Goal: Information Seeking & Learning: Check status

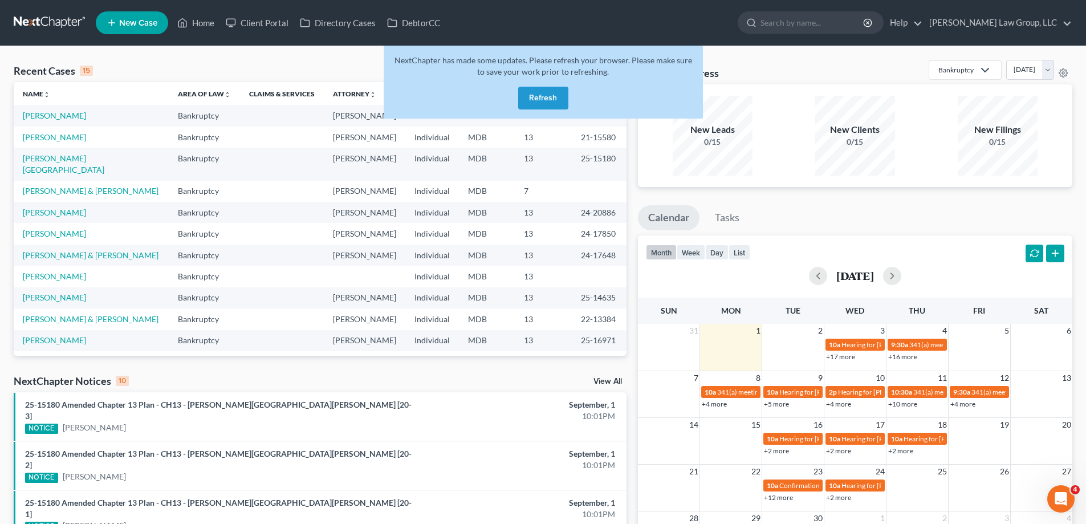
click at [537, 102] on button "Refresh" at bounding box center [543, 98] width 50 height 23
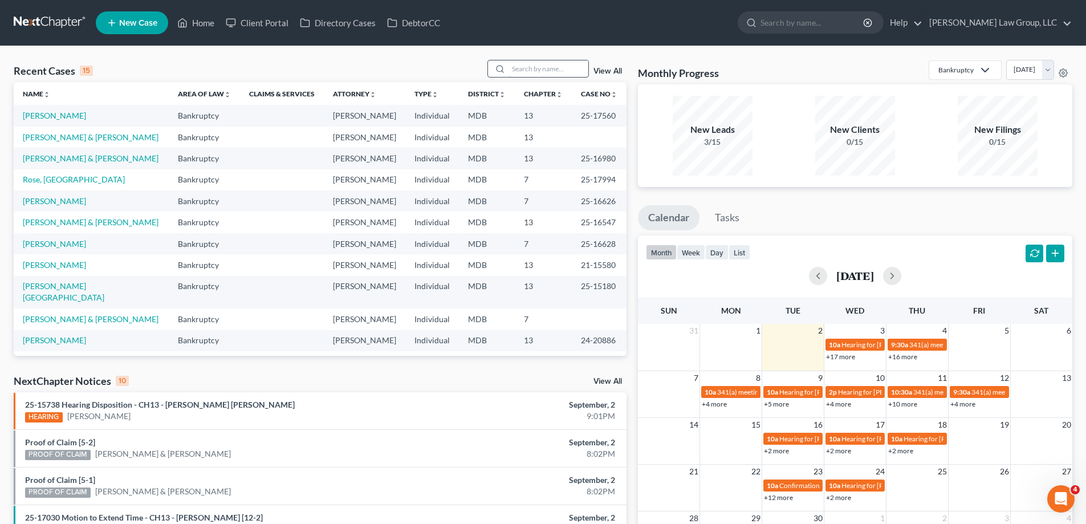
click at [548, 68] on input "search" at bounding box center [548, 68] width 80 height 17
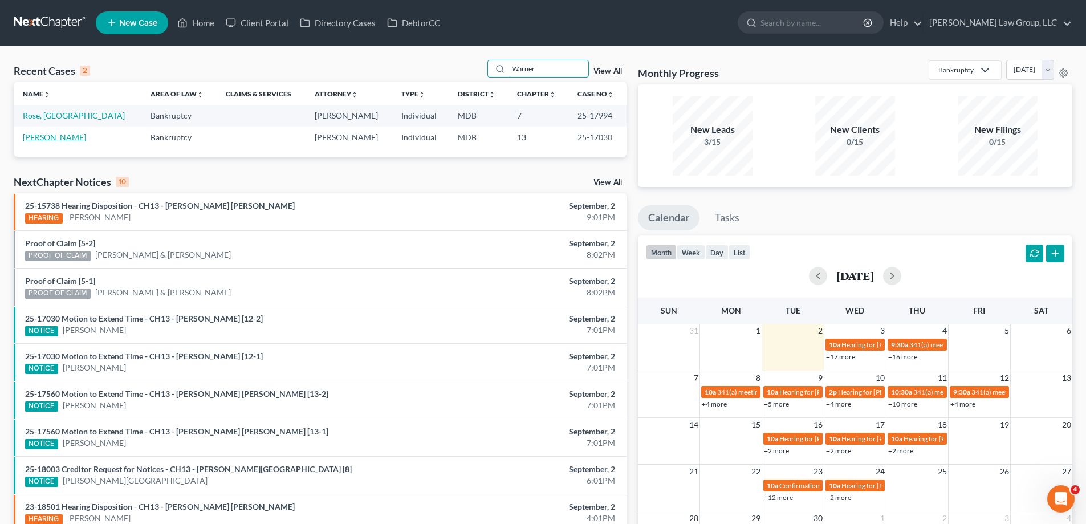
type input "Warner"
click at [64, 135] on link "[PERSON_NAME]" at bounding box center [54, 137] width 63 height 10
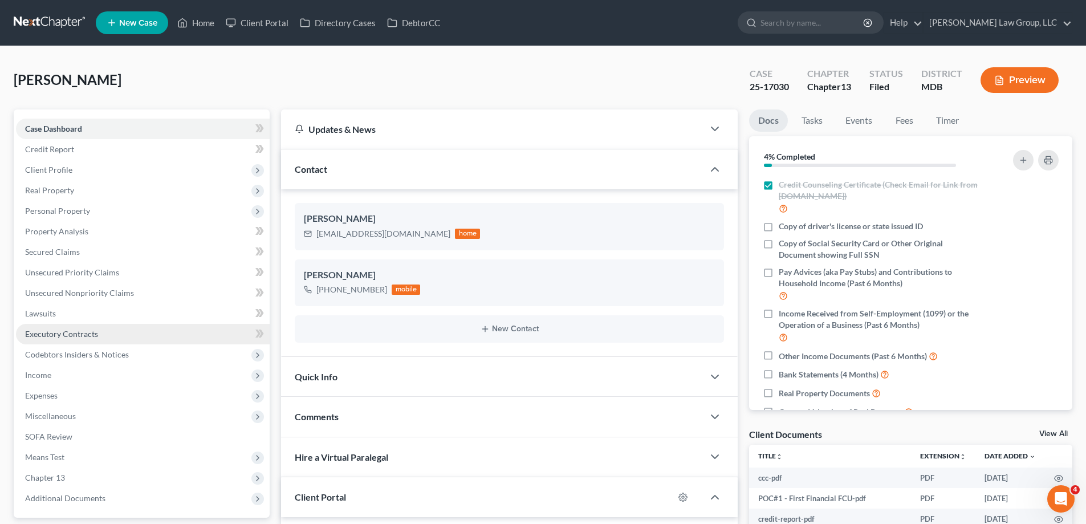
scroll to position [188, 0]
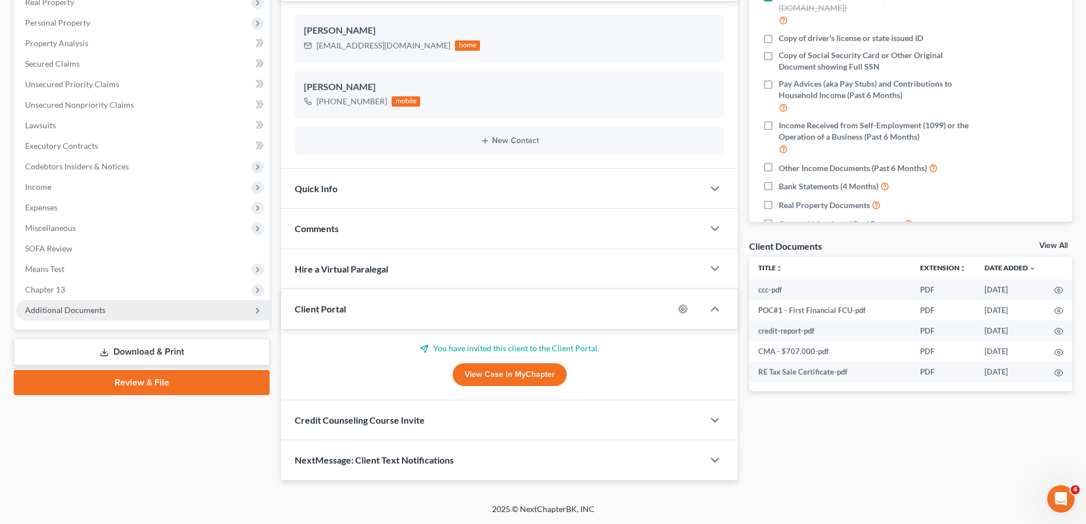
click at [102, 301] on span "Additional Documents" at bounding box center [143, 310] width 254 height 21
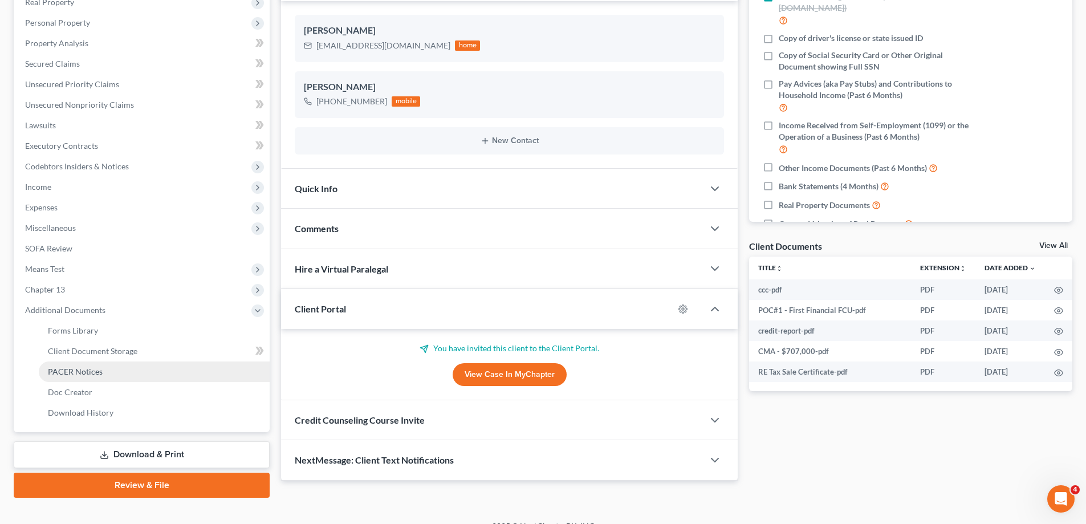
click at [122, 371] on link "PACER Notices" at bounding box center [154, 371] width 231 height 21
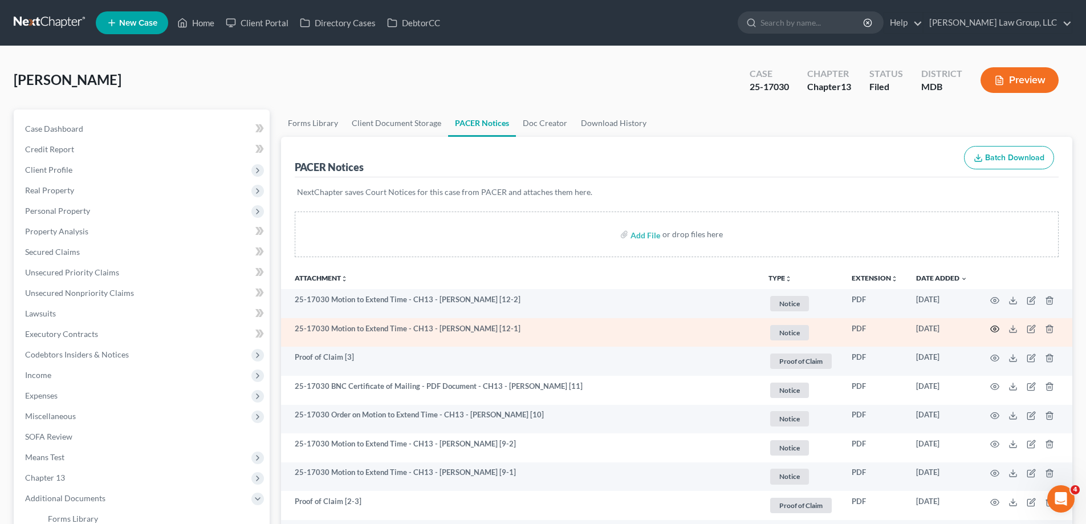
click at [991, 328] on icon "button" at bounding box center [995, 329] width 9 height 6
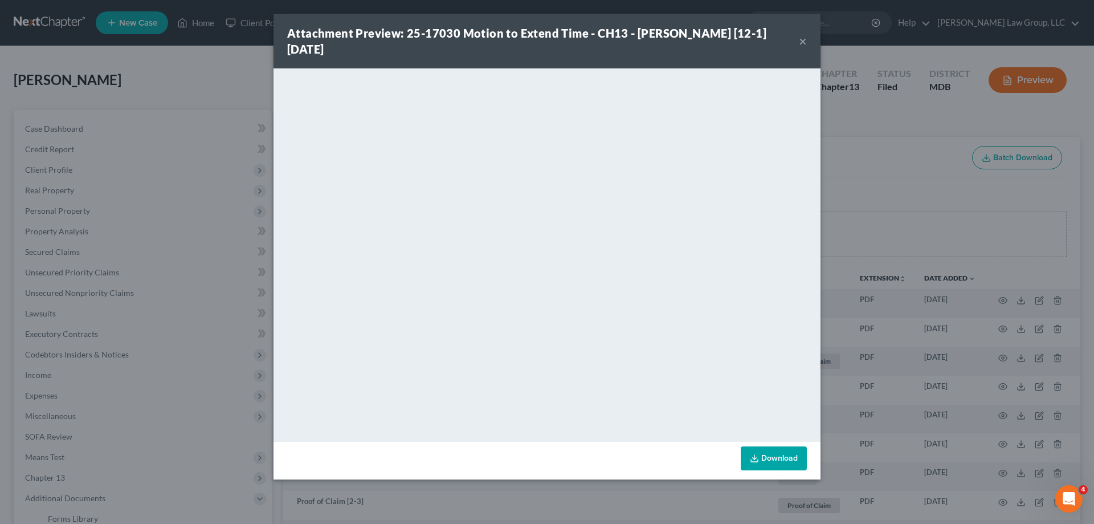
click at [802, 38] on button "×" at bounding box center [803, 41] width 8 height 14
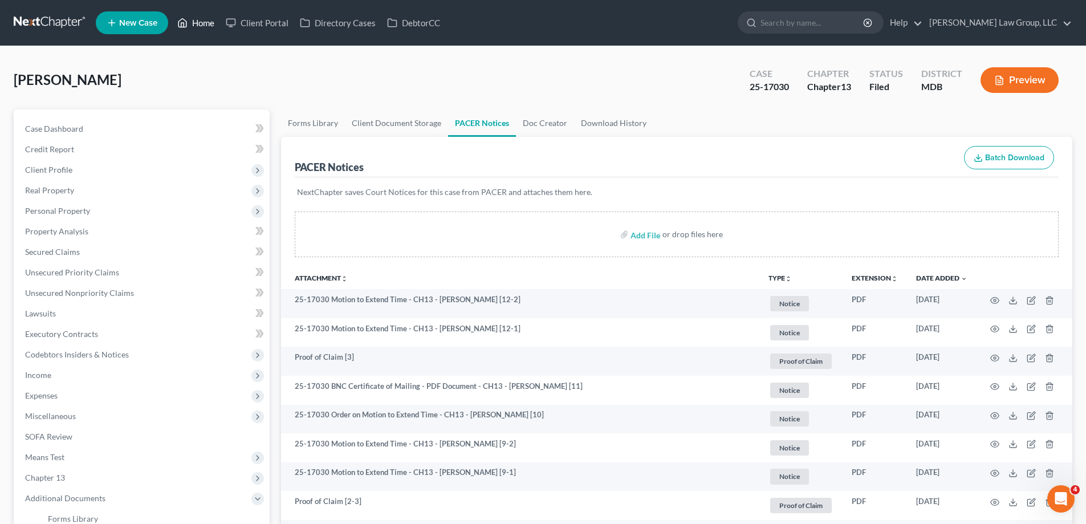
click at [207, 19] on link "Home" at bounding box center [196, 23] width 48 height 21
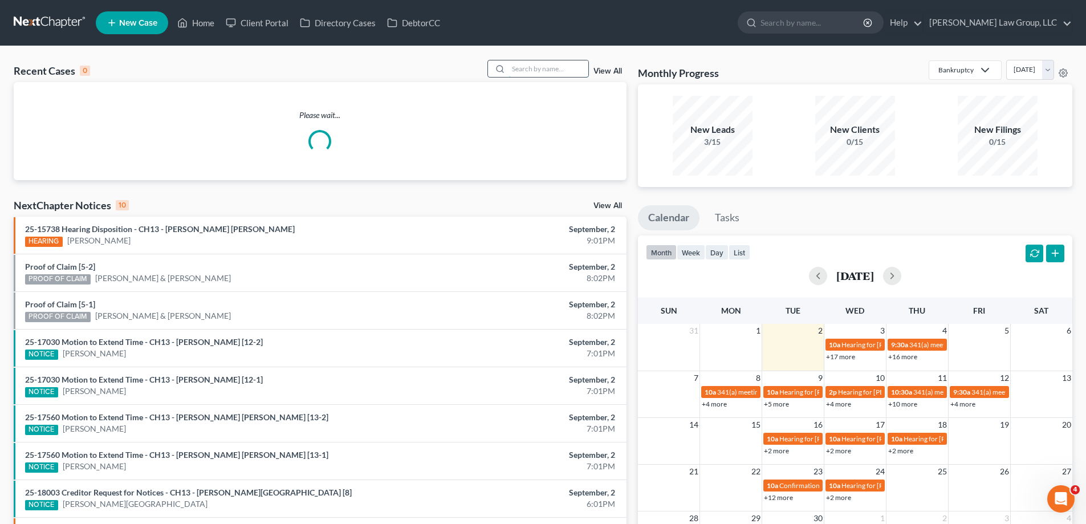
click at [569, 71] on input "search" at bounding box center [548, 68] width 80 height 17
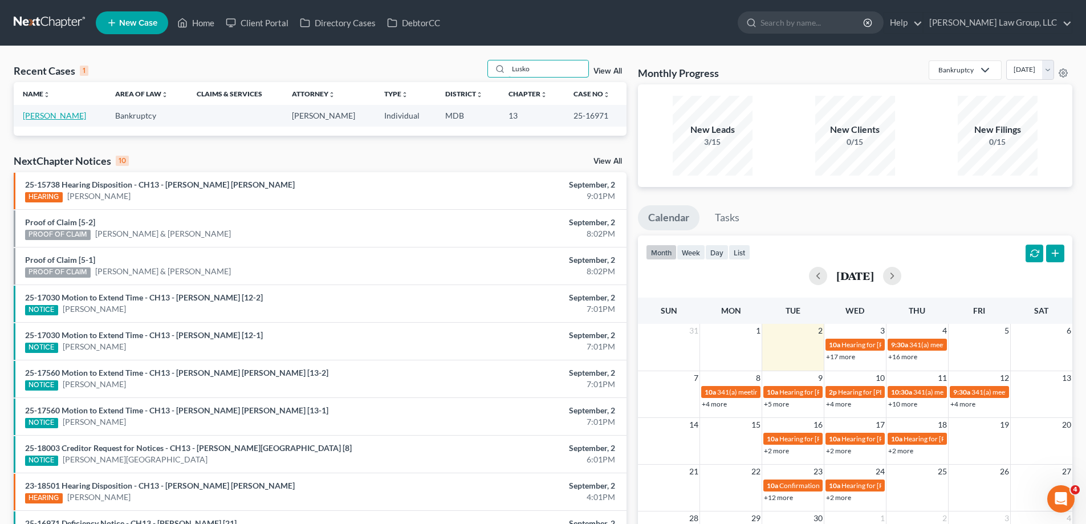
type input "Lusko"
click at [42, 118] on link "[PERSON_NAME]" at bounding box center [54, 116] width 63 height 10
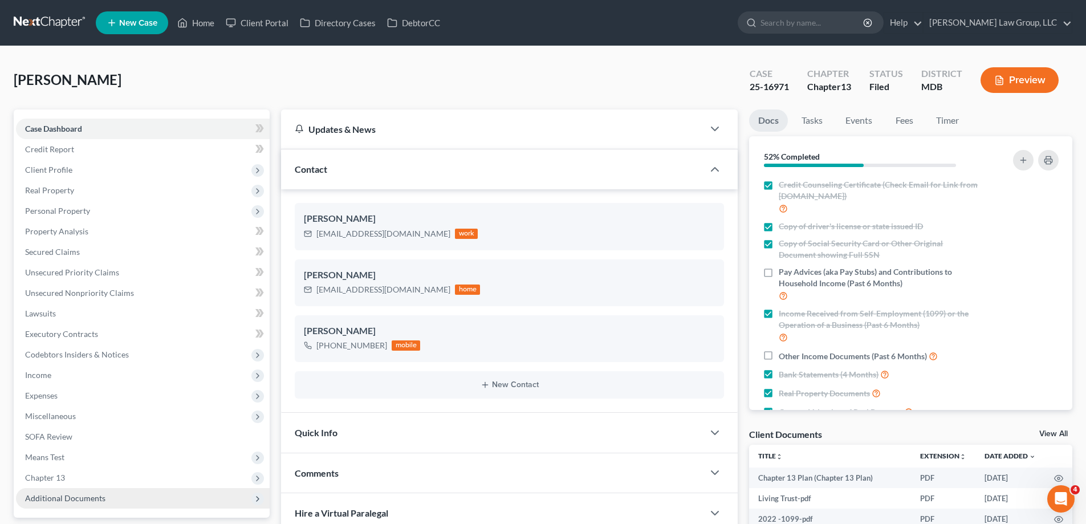
click at [79, 497] on span "Additional Documents" at bounding box center [65, 498] width 80 height 10
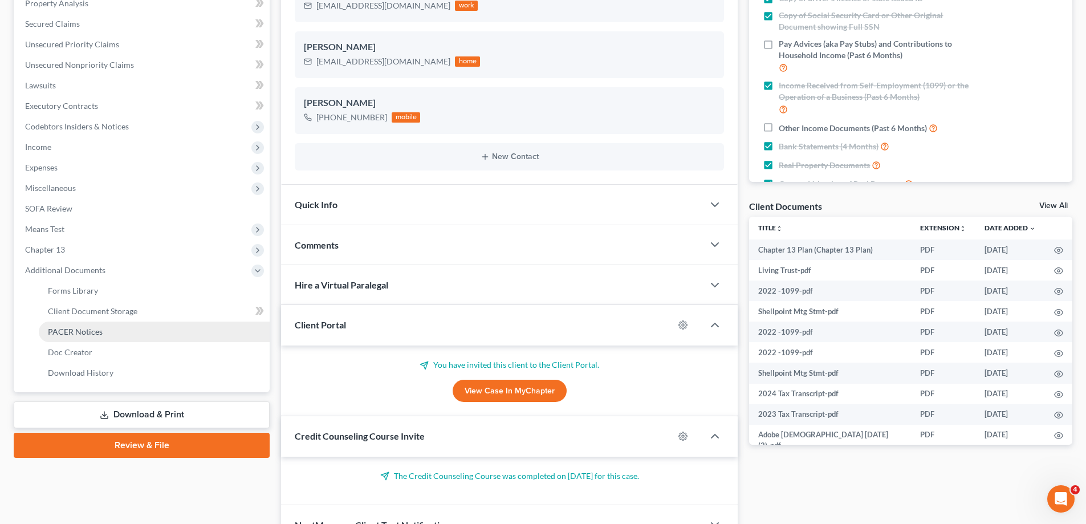
click at [115, 334] on link "PACER Notices" at bounding box center [154, 331] width 231 height 21
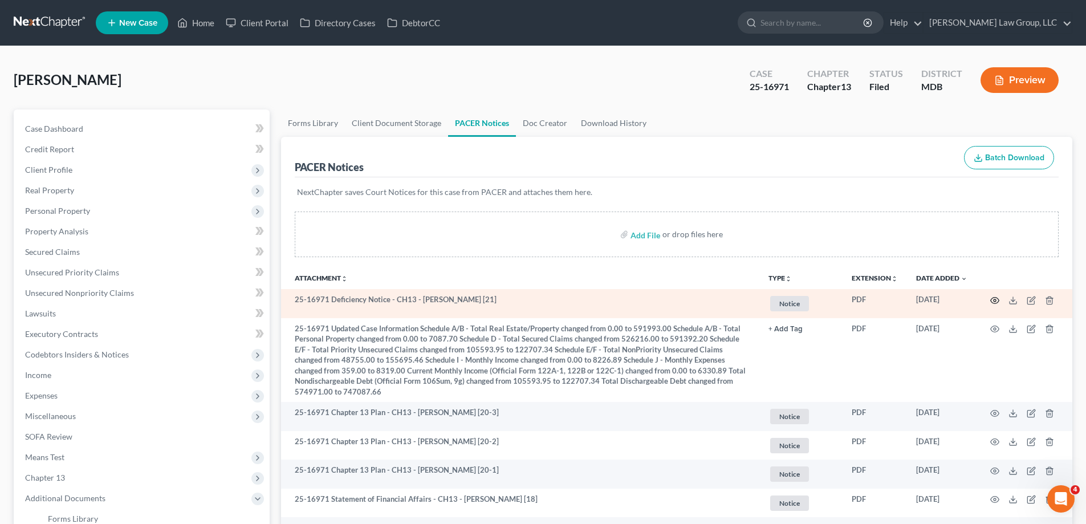
click at [996, 297] on icon "button" at bounding box center [995, 300] width 9 height 6
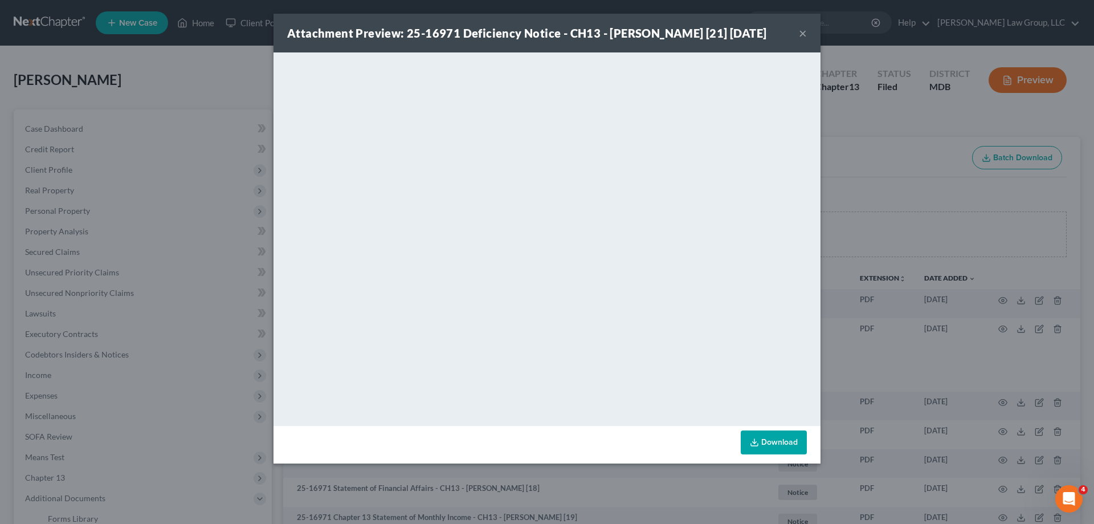
click at [802, 29] on button "×" at bounding box center [803, 33] width 8 height 14
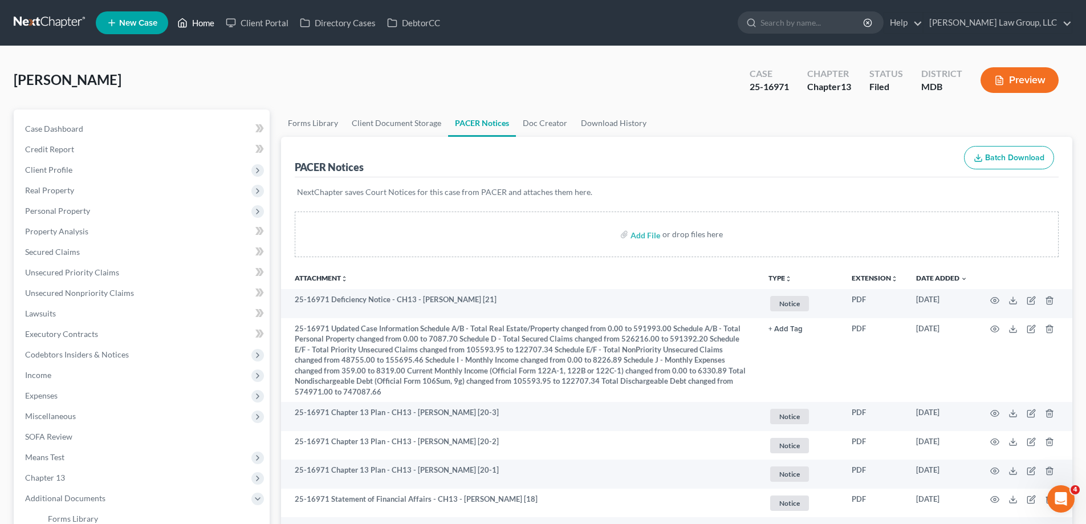
click at [183, 21] on icon at bounding box center [182, 23] width 10 height 14
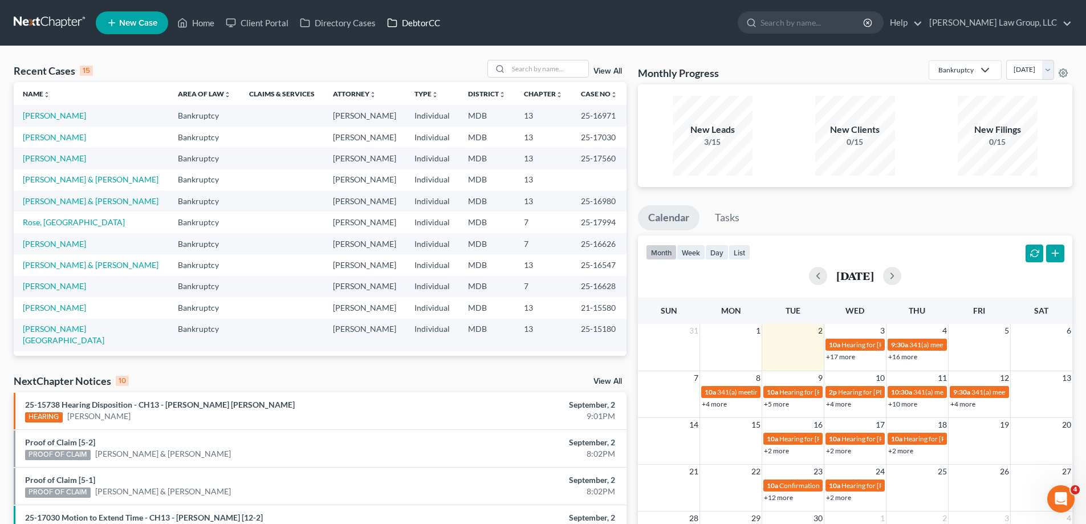
click at [423, 27] on link "DebtorCC" at bounding box center [413, 23] width 64 height 21
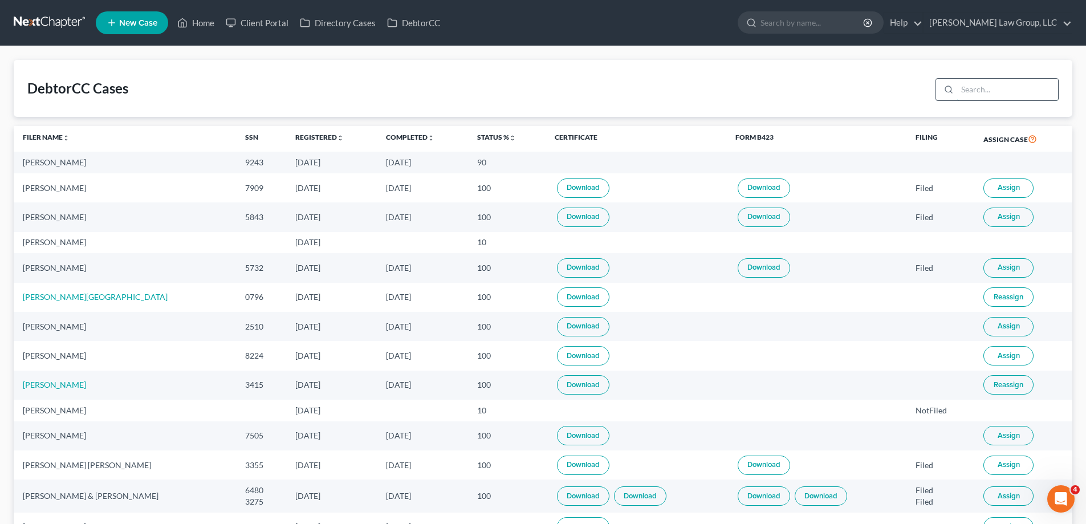
click at [1001, 87] on input "search" at bounding box center [1007, 90] width 101 height 22
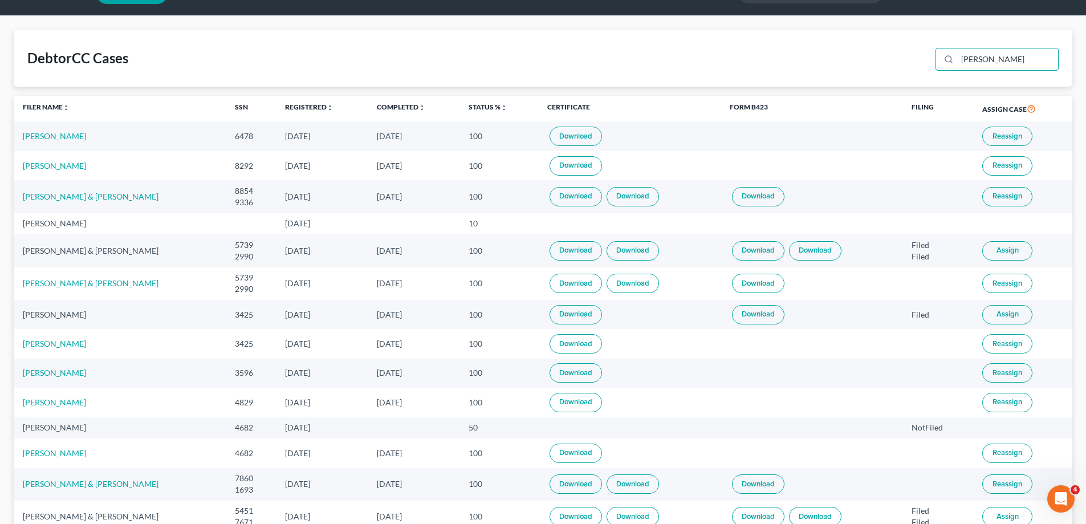
scroll to position [57, 0]
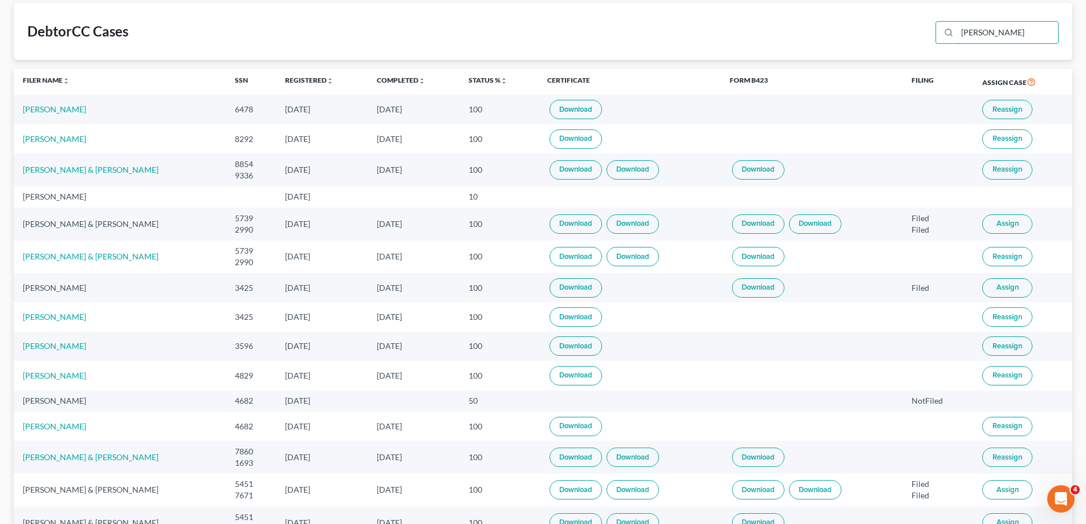
type input "[PERSON_NAME]"
click at [589, 430] on link "Download" at bounding box center [575, 426] width 52 height 19
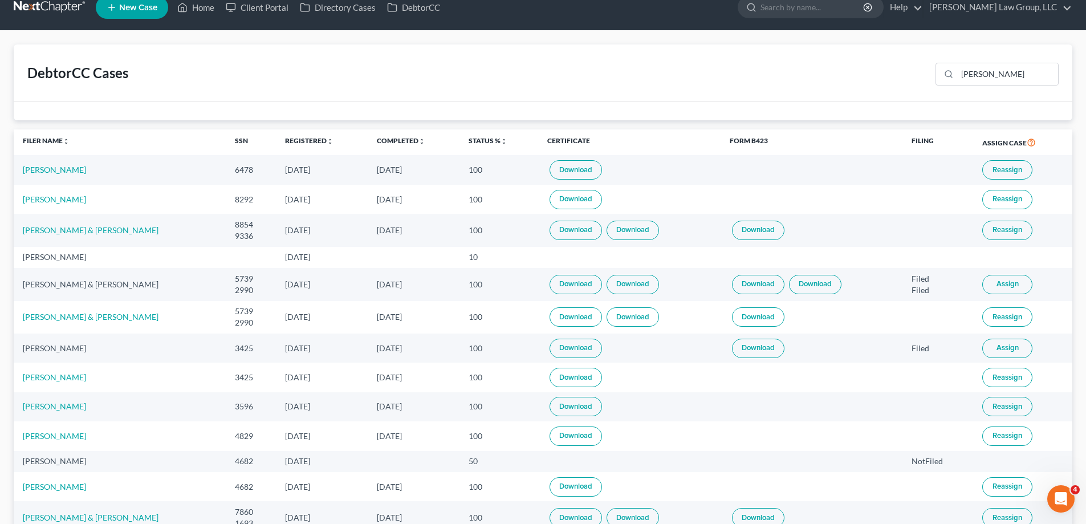
scroll to position [0, 0]
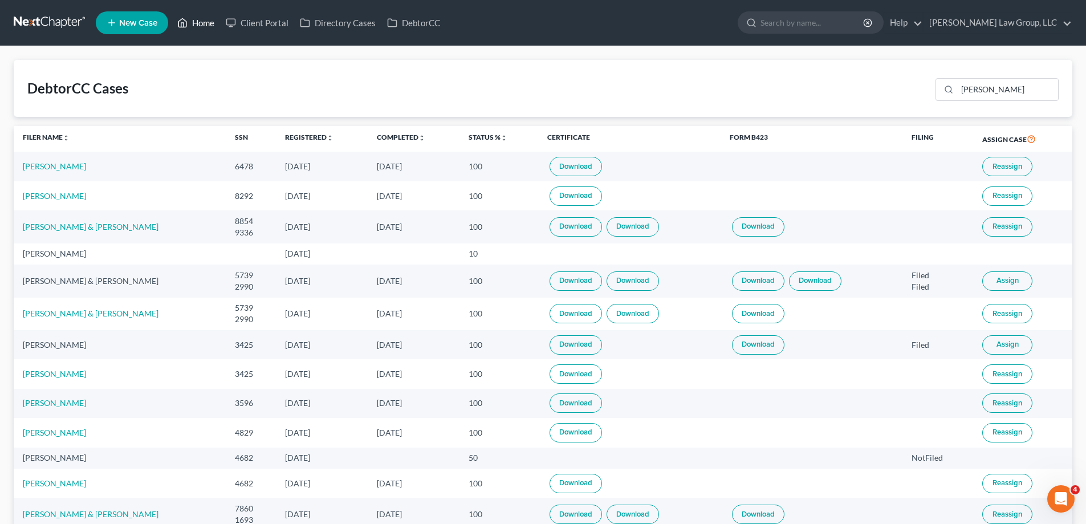
click at [206, 21] on link "Home" at bounding box center [196, 23] width 48 height 21
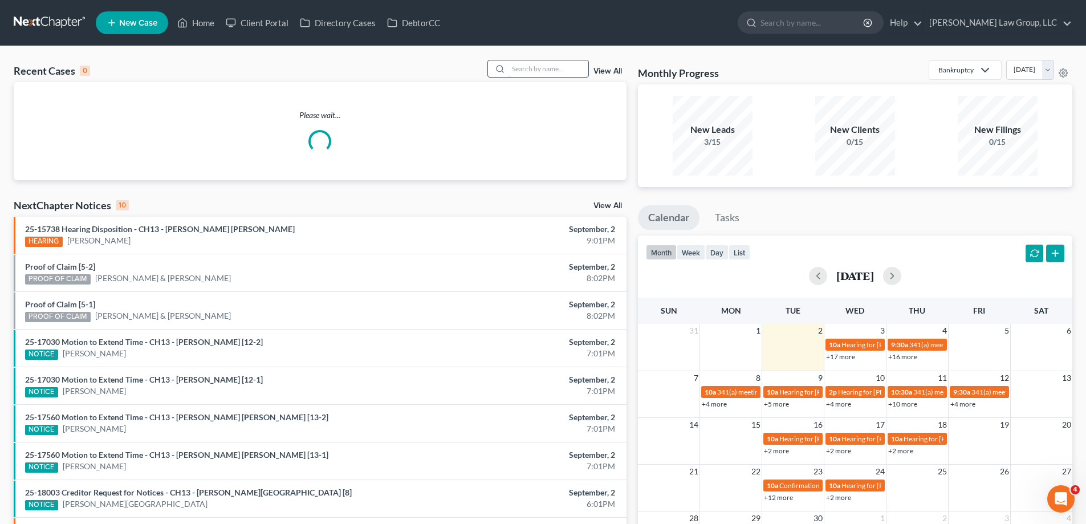
click at [518, 66] on input "search" at bounding box center [548, 68] width 80 height 17
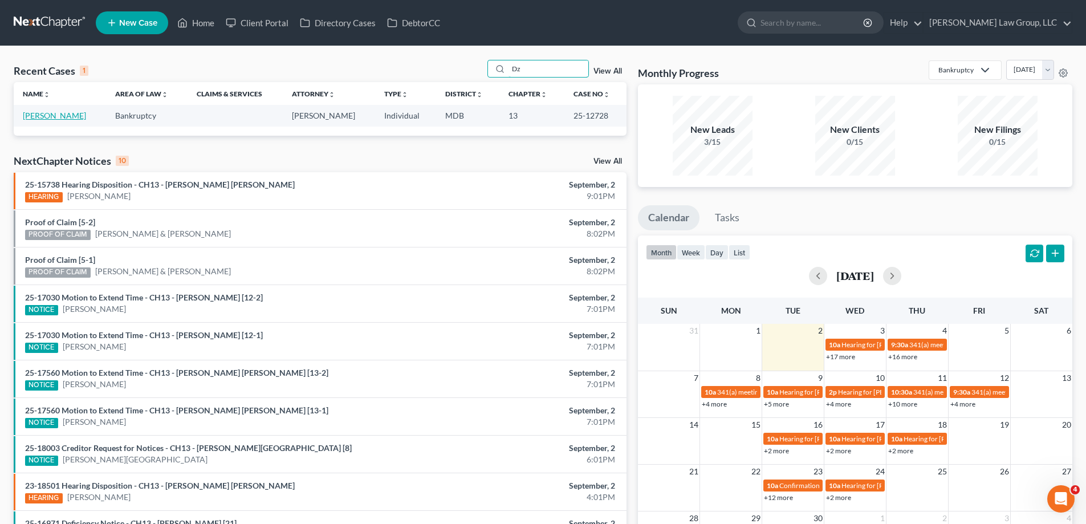
type input "Dz"
click at [64, 119] on link "[PERSON_NAME]" at bounding box center [54, 116] width 63 height 10
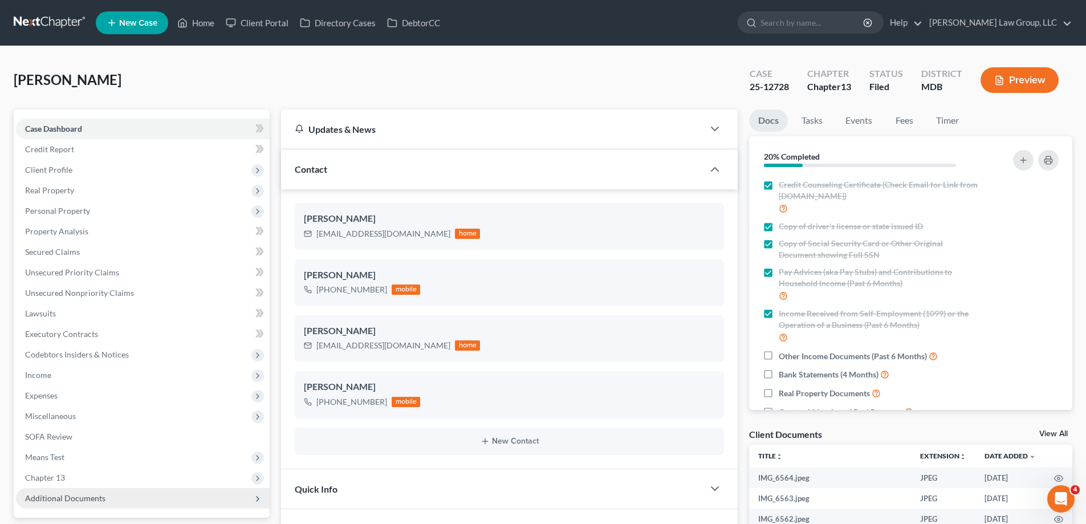
scroll to position [171, 0]
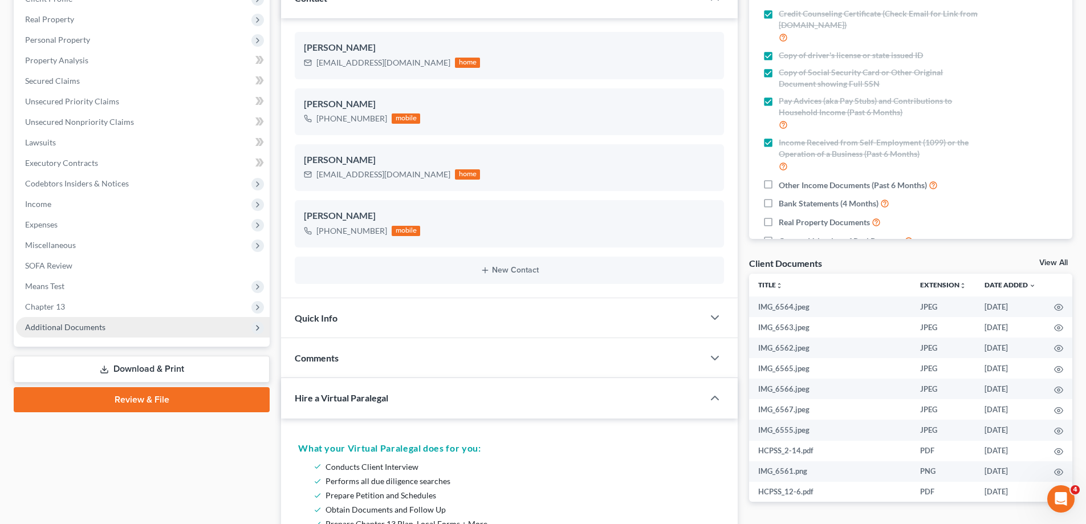
click at [111, 333] on span "Additional Documents" at bounding box center [143, 327] width 254 height 21
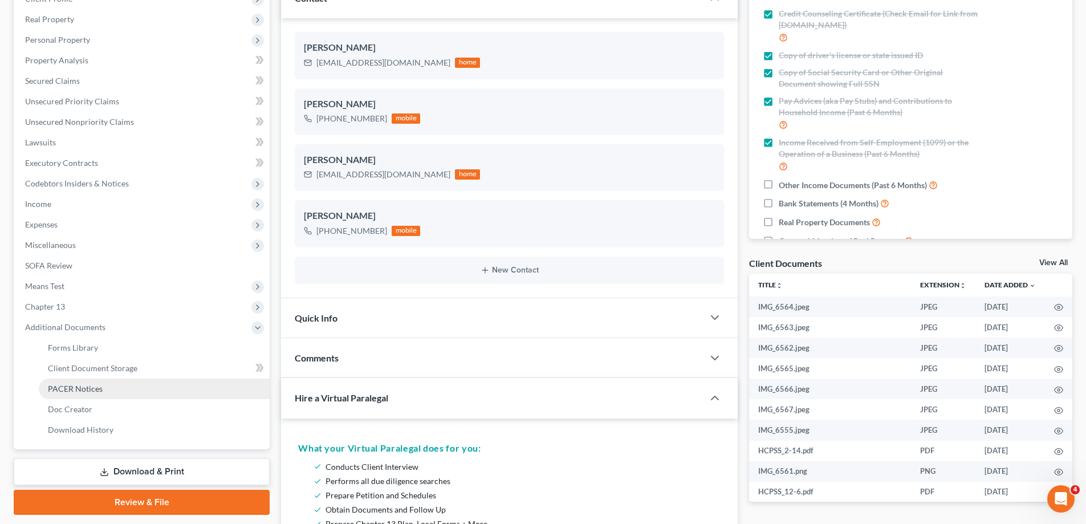
click at [104, 381] on link "PACER Notices" at bounding box center [154, 388] width 231 height 21
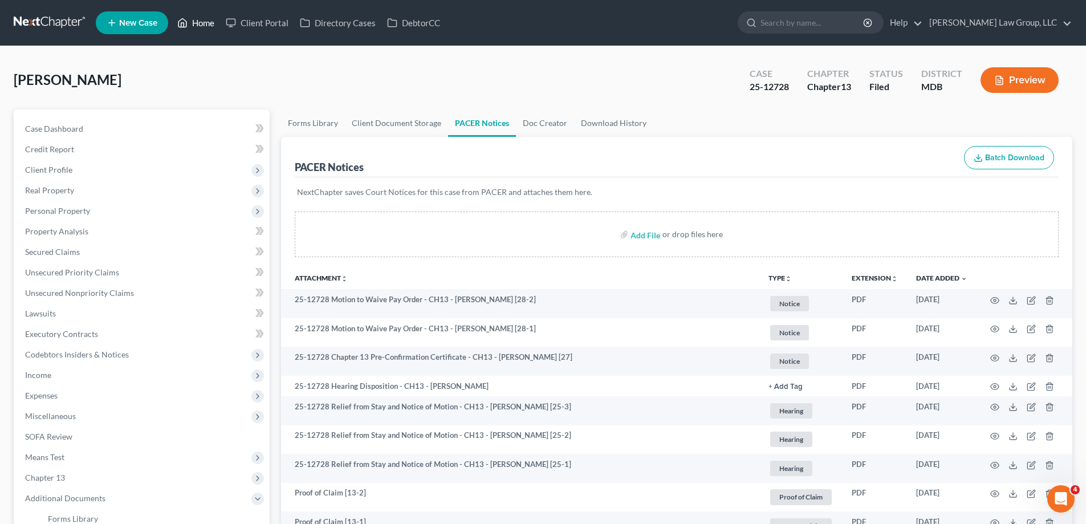
click at [204, 27] on link "Home" at bounding box center [196, 23] width 48 height 21
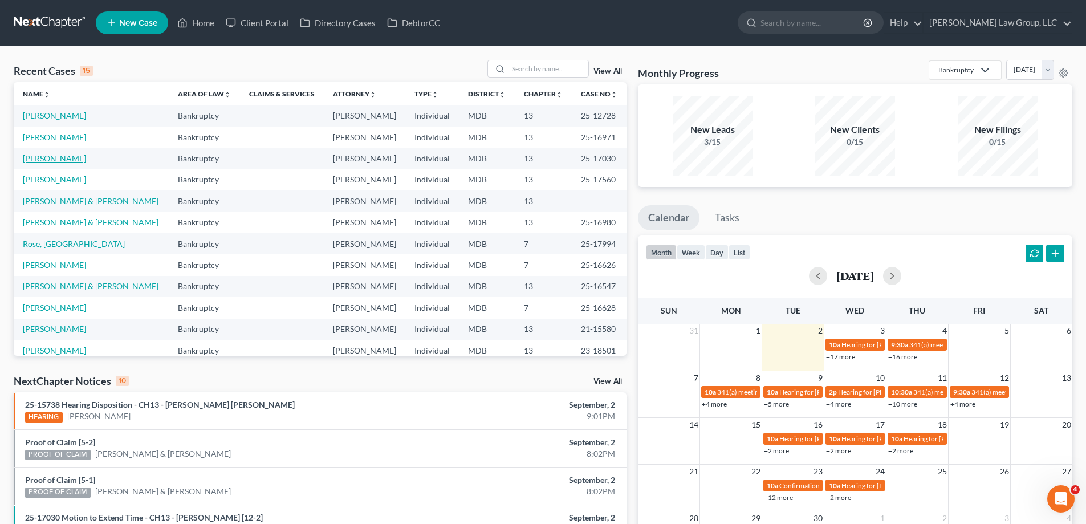
click at [54, 158] on link "[PERSON_NAME]" at bounding box center [54, 158] width 63 height 10
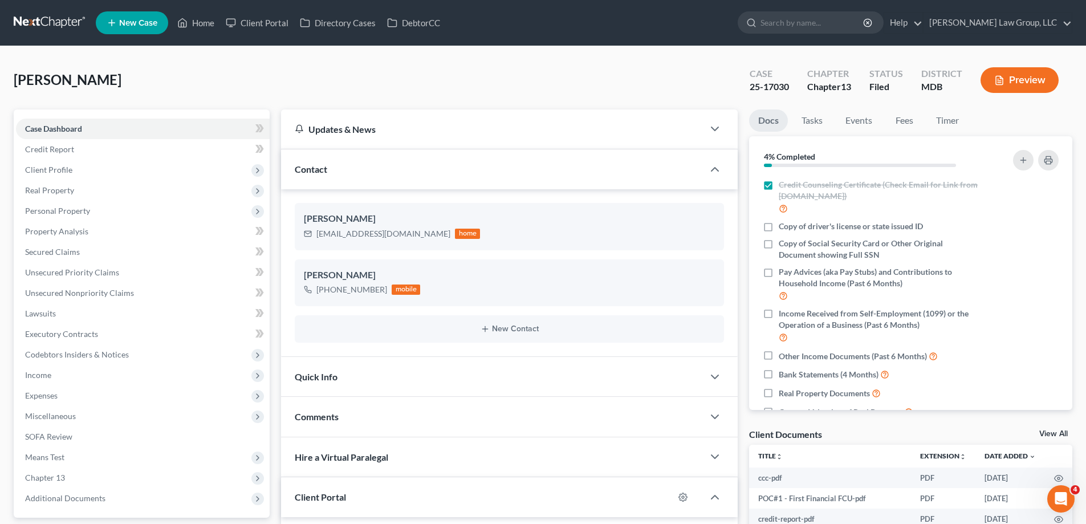
scroll to position [188, 0]
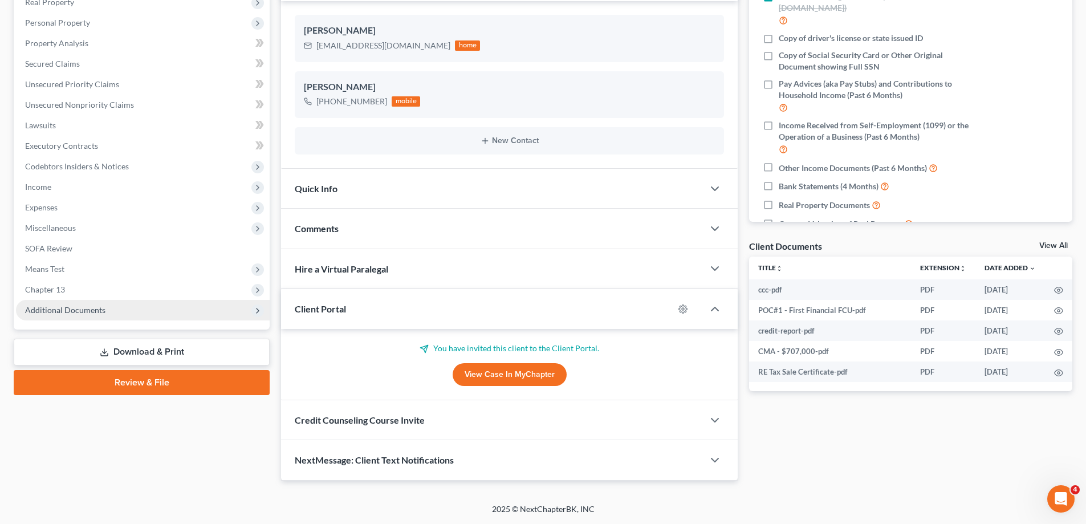
click at [119, 300] on span "Additional Documents" at bounding box center [143, 310] width 254 height 21
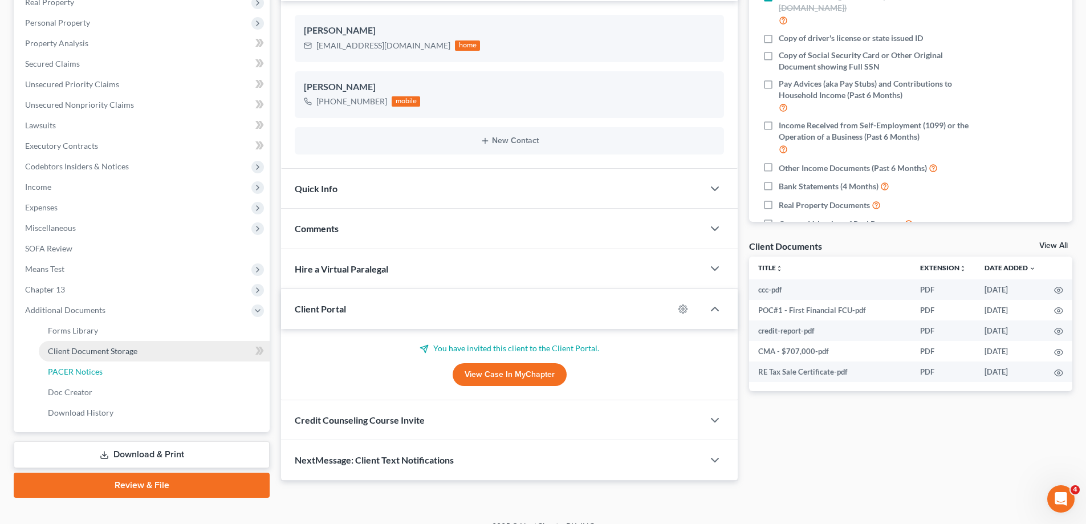
click at [126, 375] on link "PACER Notices" at bounding box center [154, 371] width 231 height 21
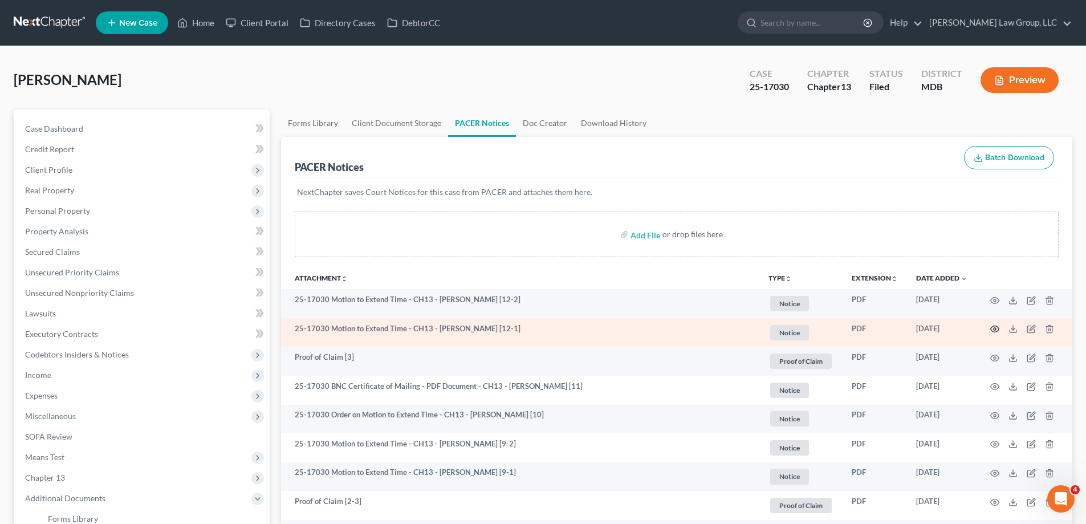
click at [995, 330] on circle "button" at bounding box center [994, 329] width 2 height 2
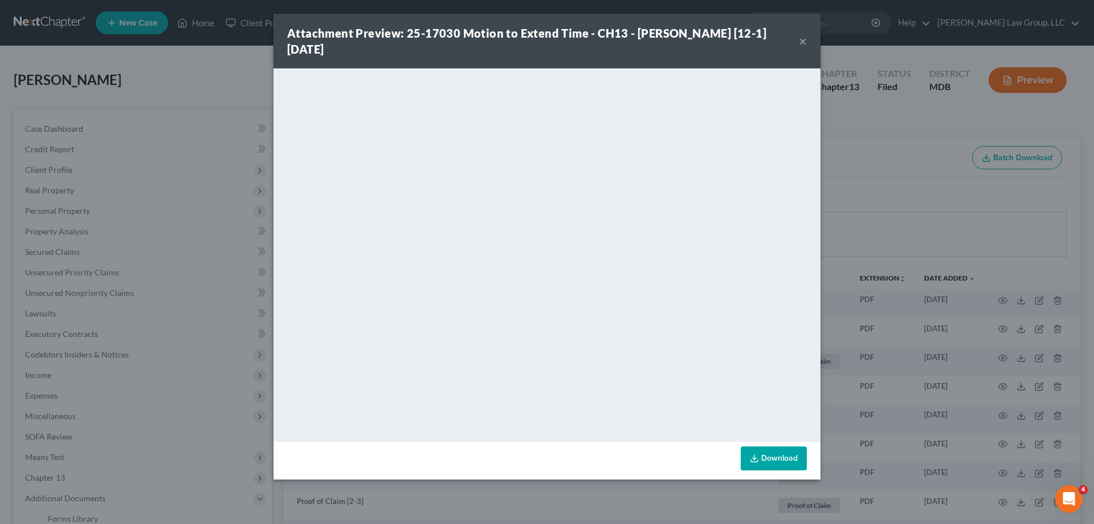
click at [801, 46] on button "×" at bounding box center [803, 41] width 8 height 14
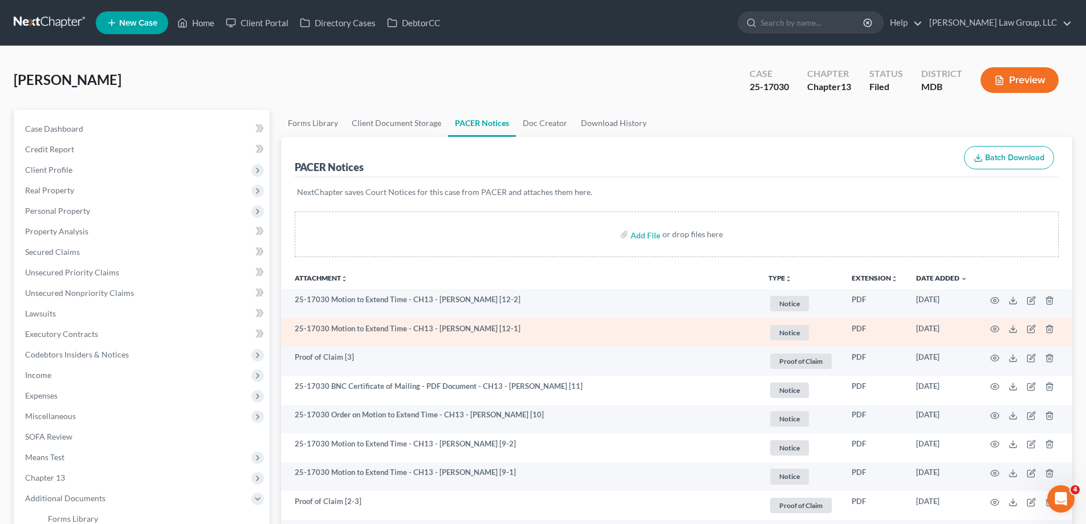
click at [999, 327] on td at bounding box center [1024, 332] width 96 height 29
click at [989, 328] on td at bounding box center [1024, 332] width 96 height 29
click at [995, 328] on circle "button" at bounding box center [994, 329] width 2 height 2
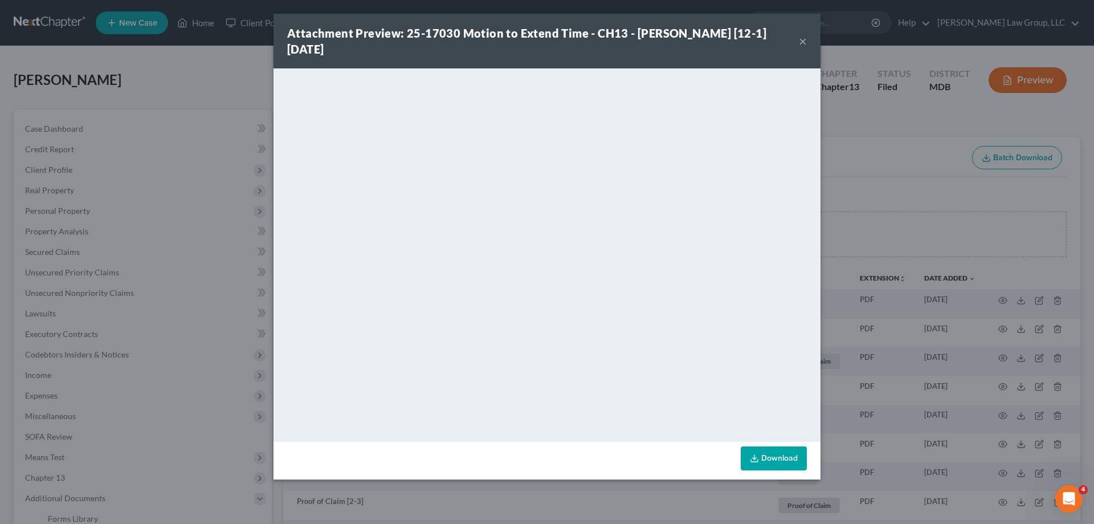
click at [802, 40] on button "×" at bounding box center [803, 41] width 8 height 14
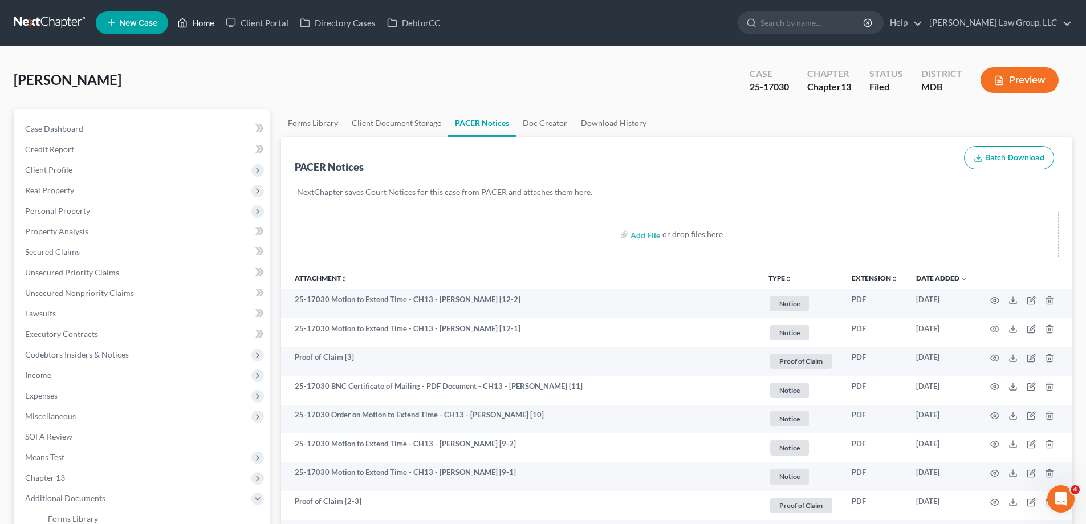
click at [206, 20] on link "Home" at bounding box center [196, 23] width 48 height 21
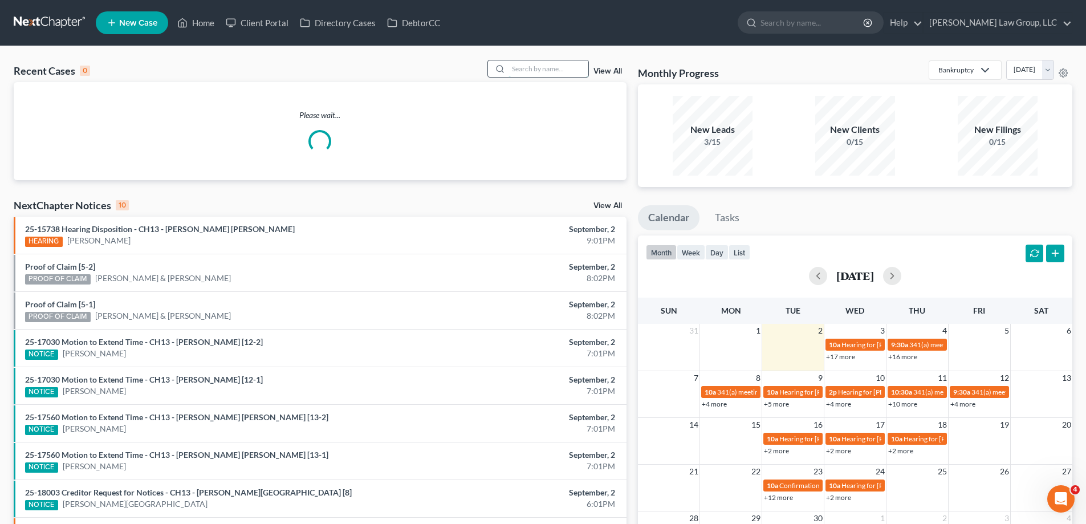
click at [561, 70] on input "search" at bounding box center [548, 68] width 80 height 17
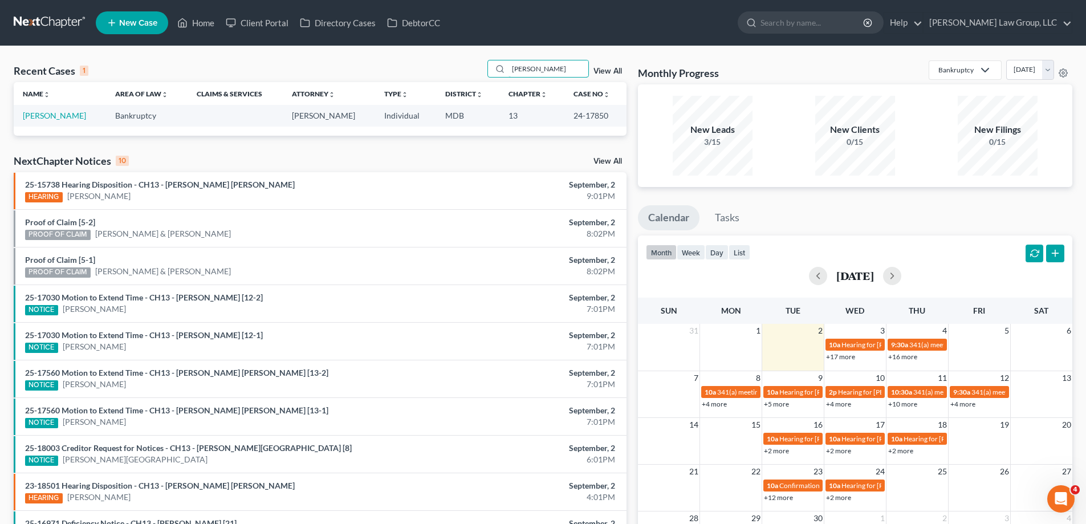
type input "[PERSON_NAME]"
drag, startPoint x: 609, startPoint y: 118, endPoint x: 561, endPoint y: 113, distance: 48.1
click at [564, 113] on td "24-17850" at bounding box center [595, 115] width 62 height 21
copy td "24-17850"
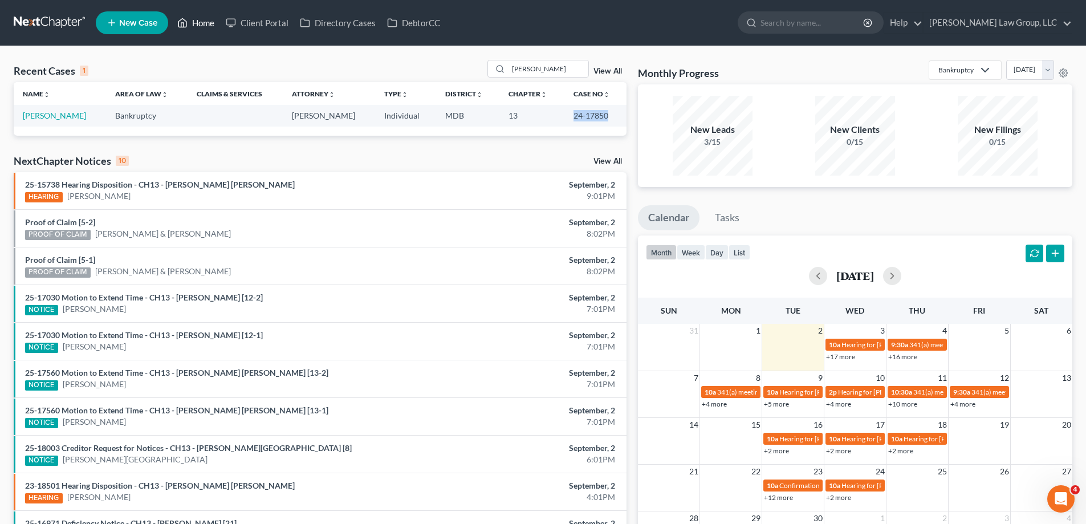
click at [190, 17] on link "Home" at bounding box center [196, 23] width 48 height 21
click at [198, 19] on link "Home" at bounding box center [196, 23] width 48 height 21
drag, startPoint x: 545, startPoint y: 76, endPoint x: 513, endPoint y: 74, distance: 32.6
click at [513, 74] on input "[PERSON_NAME]" at bounding box center [548, 68] width 80 height 17
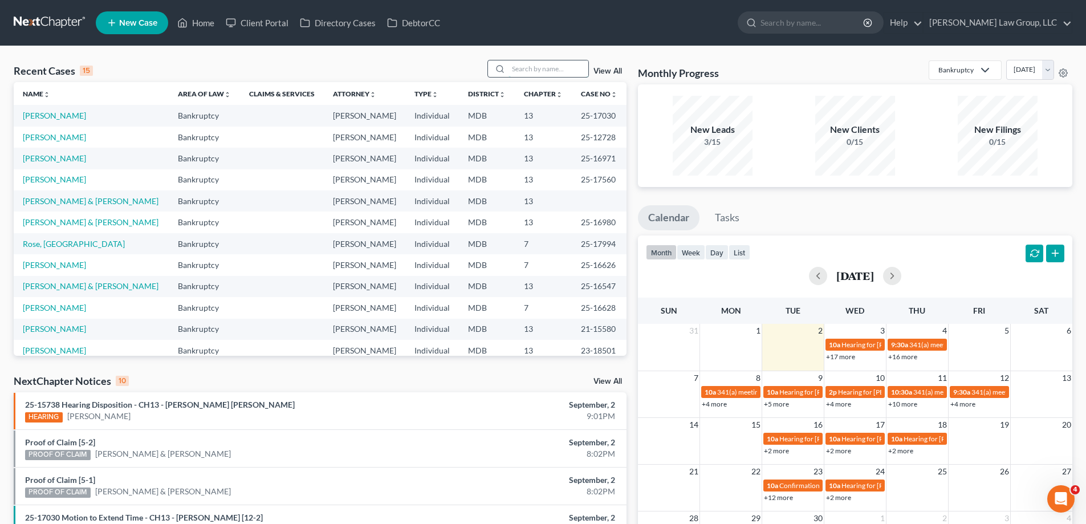
click at [535, 66] on input "search" at bounding box center [548, 68] width 80 height 17
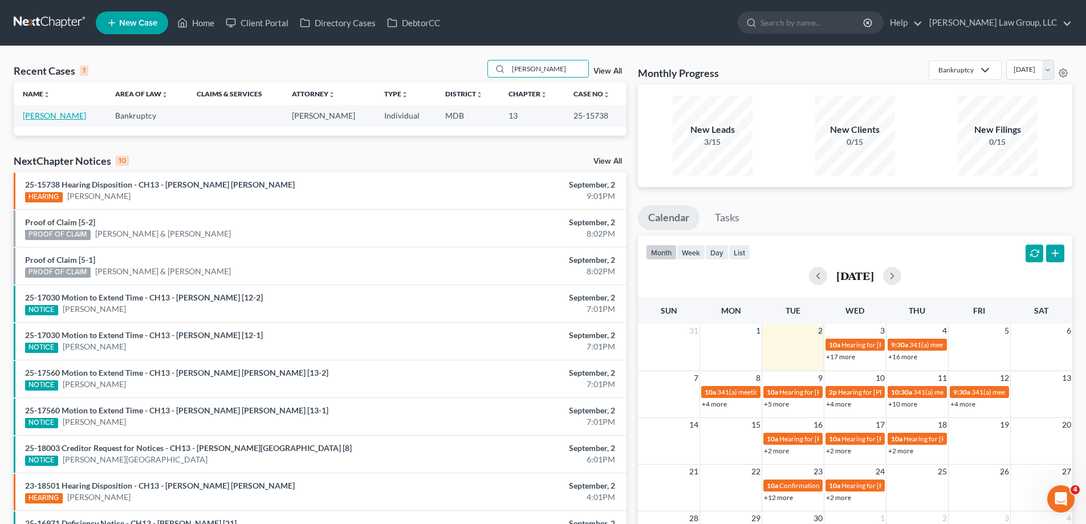
type input "[PERSON_NAME]"
click at [62, 116] on link "[PERSON_NAME]" at bounding box center [54, 116] width 63 height 10
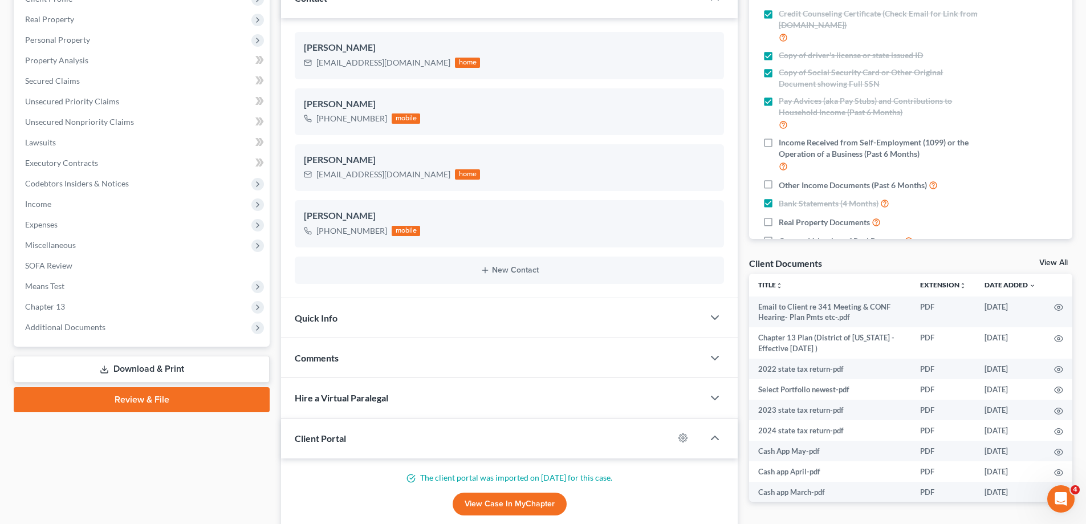
scroll to position [399, 0]
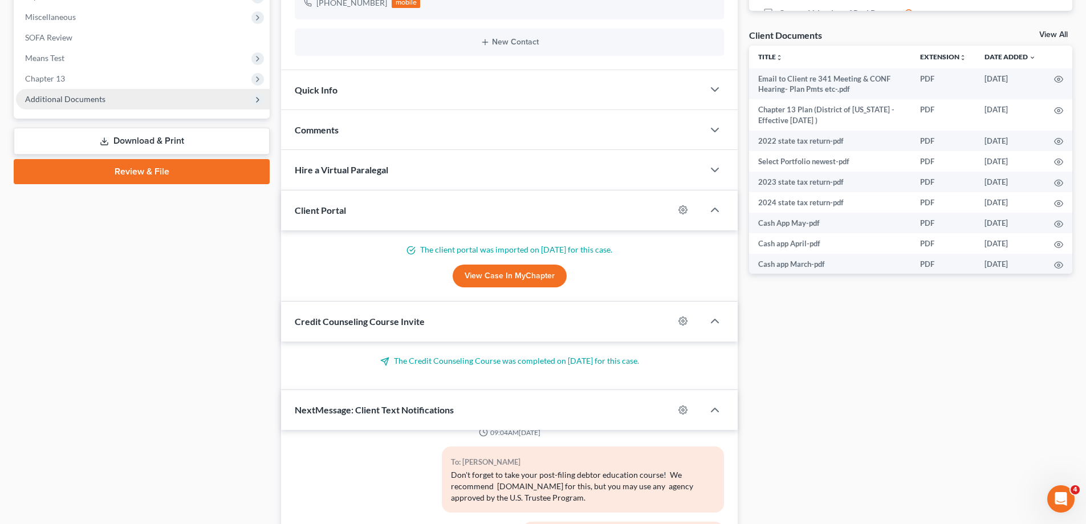
click at [78, 96] on span "Additional Documents" at bounding box center [65, 99] width 80 height 10
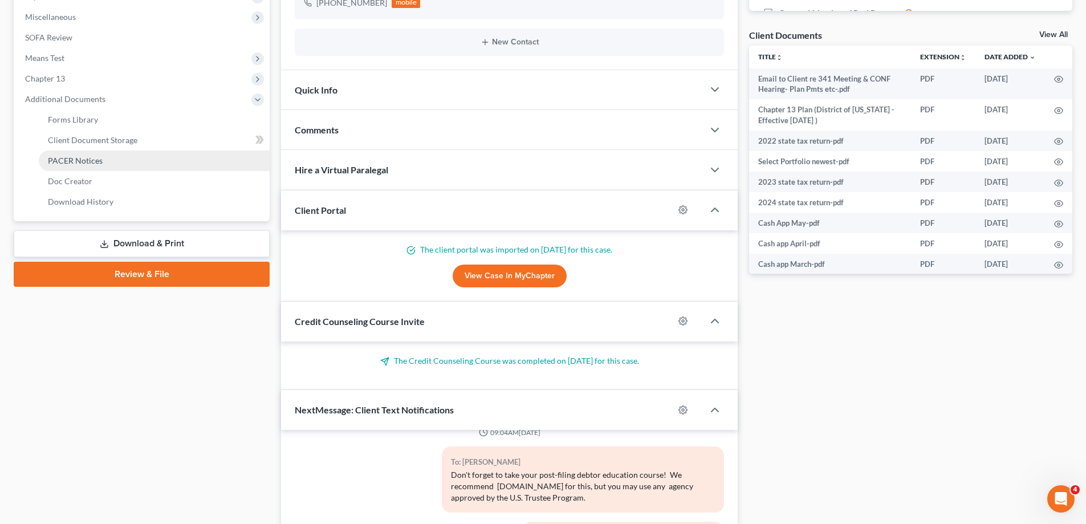
click at [94, 154] on link "PACER Notices" at bounding box center [154, 160] width 231 height 21
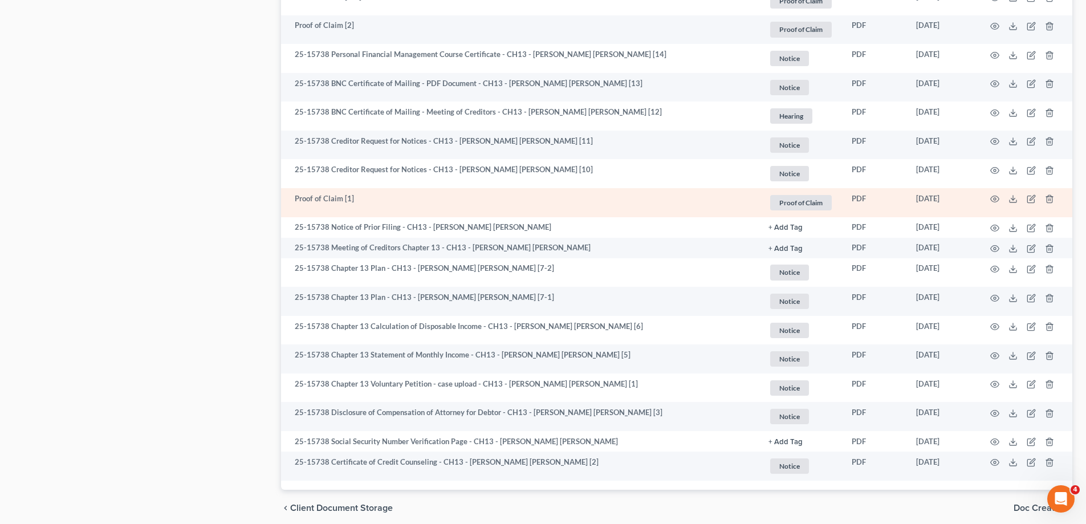
scroll to position [756, 0]
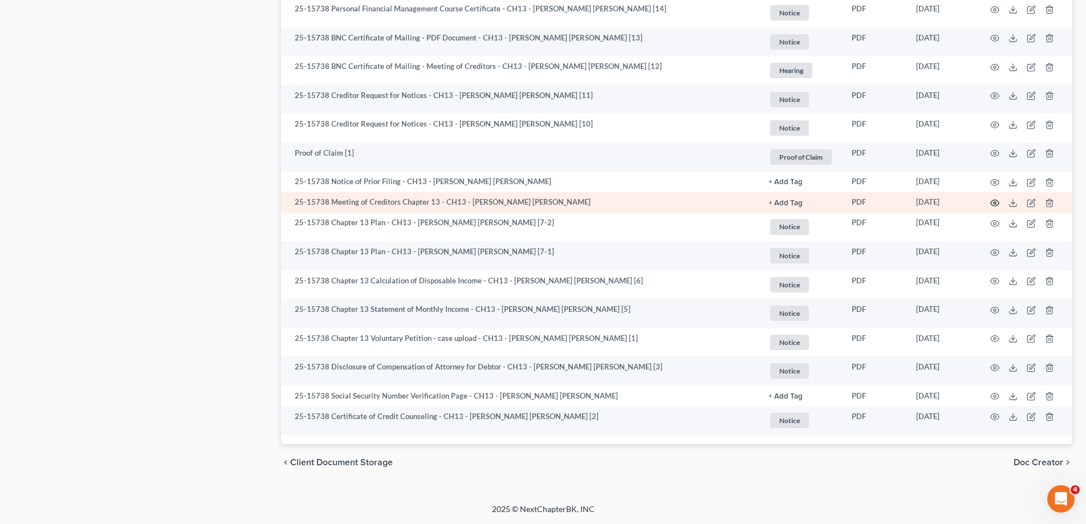
click at [996, 201] on icon "button" at bounding box center [994, 202] width 9 height 9
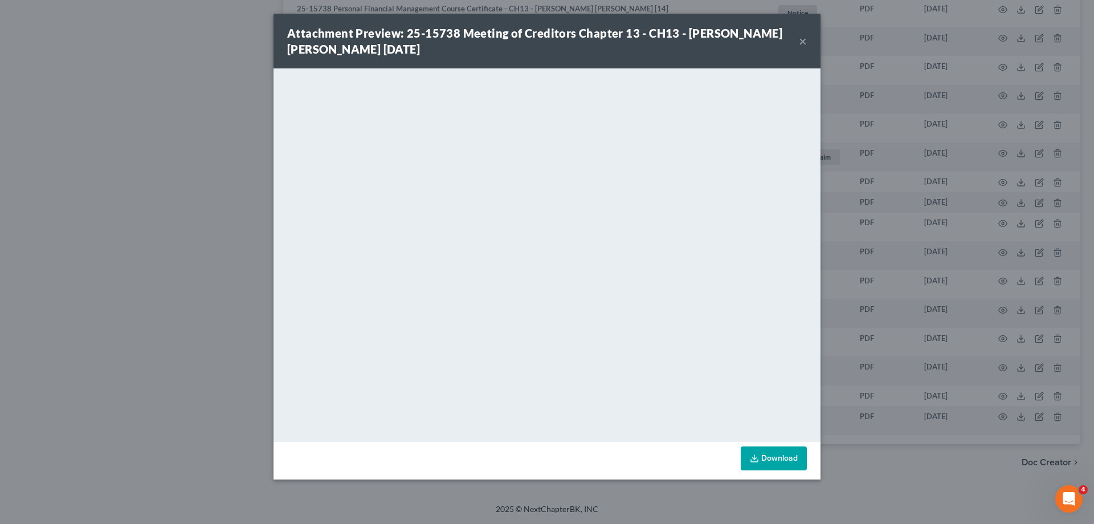
click at [804, 36] on button "×" at bounding box center [803, 41] width 8 height 14
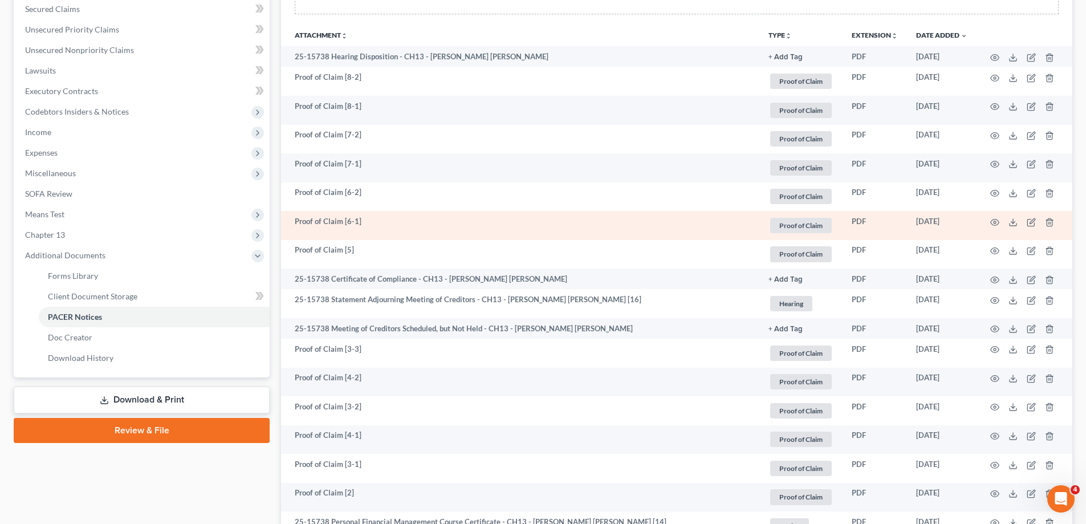
scroll to position [0, 0]
